Goal: Navigation & Orientation: Find specific page/section

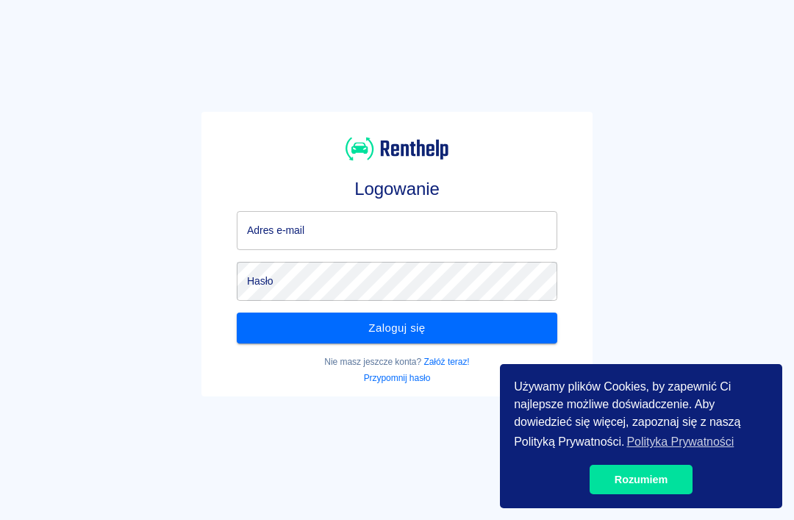
click at [450, 244] on input "Adres e-mail" at bounding box center [397, 230] width 320 height 39
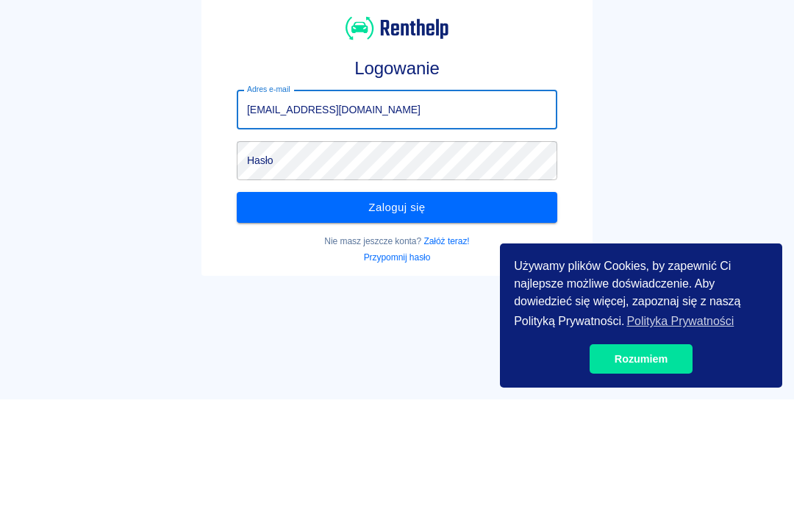
type input "[EMAIL_ADDRESS][DOMAIN_NAME]"
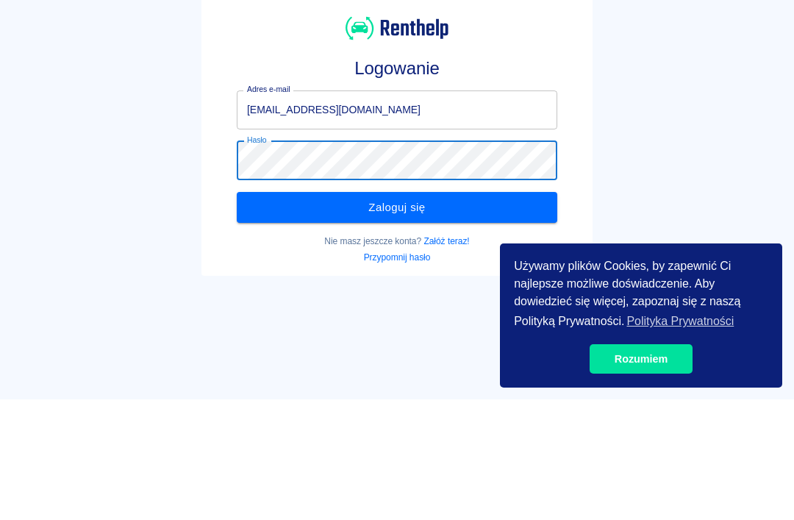
click at [455, 312] on button "Zaloguj się" at bounding box center [397, 327] width 320 height 31
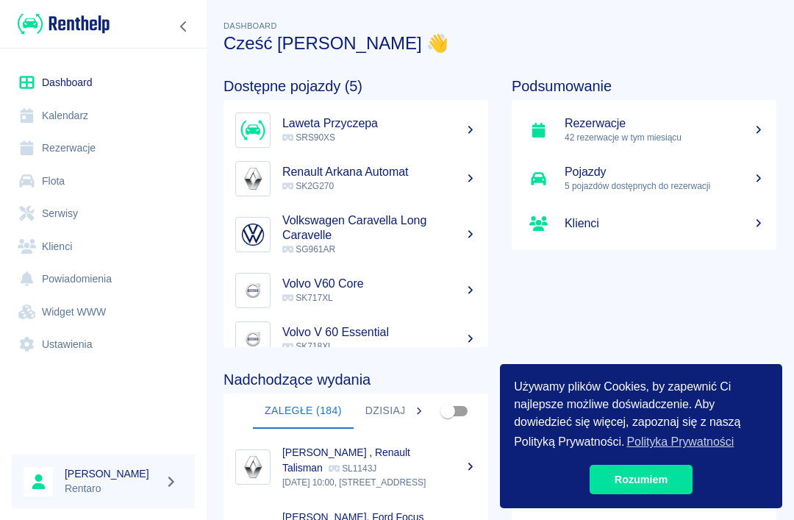
click at [401, 407] on button "Dzisiaj (3)" at bounding box center [393, 410] width 81 height 35
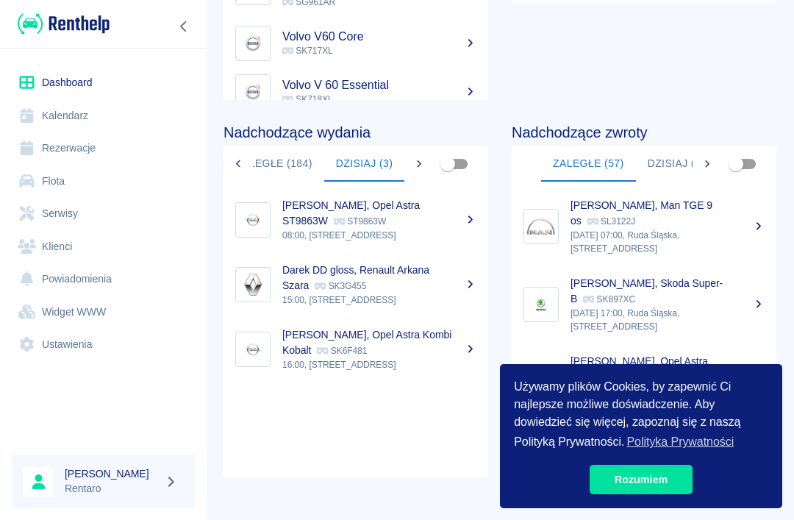
scroll to position [247, 0]
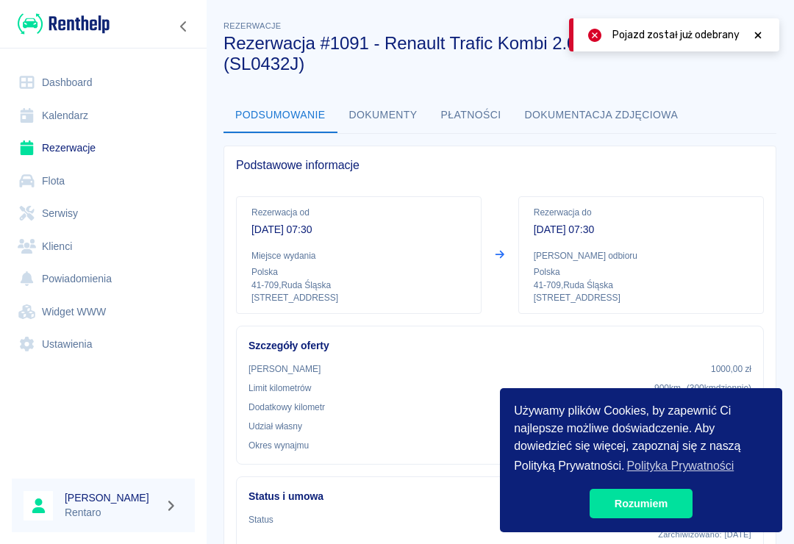
click at [102, 108] on link "Kalendarz" at bounding box center [103, 115] width 183 height 33
